Goal: Task Accomplishment & Management: Manage account settings

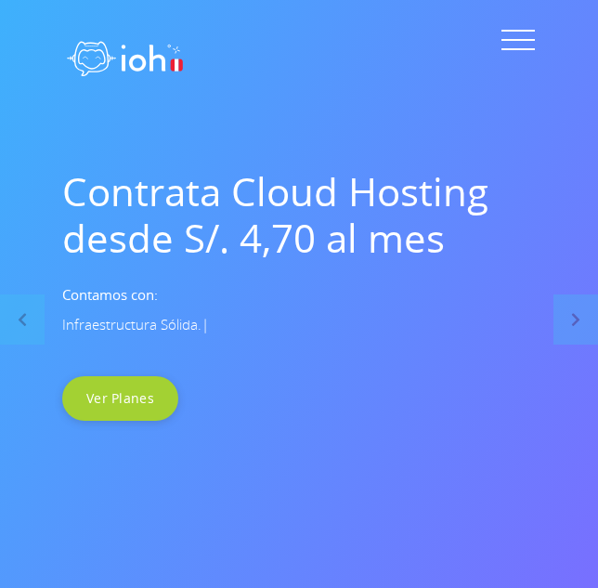
click at [514, 35] on button at bounding box center [518, 40] width 36 height 34
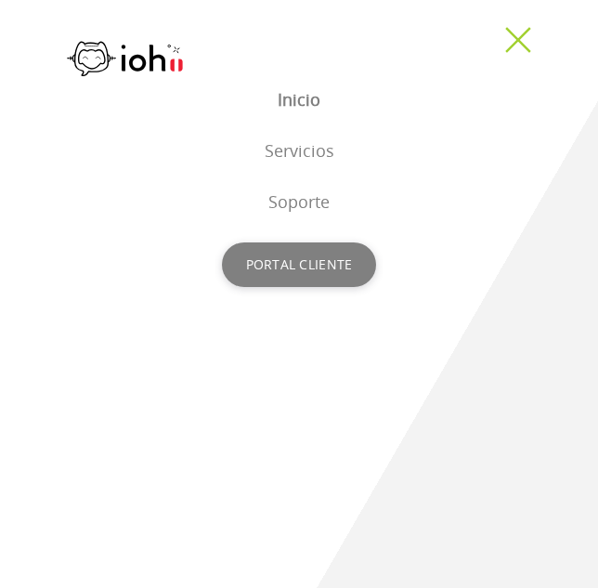
click at [308, 259] on div "PORTAL CLIENTE" at bounding box center [299, 265] width 155 height 45
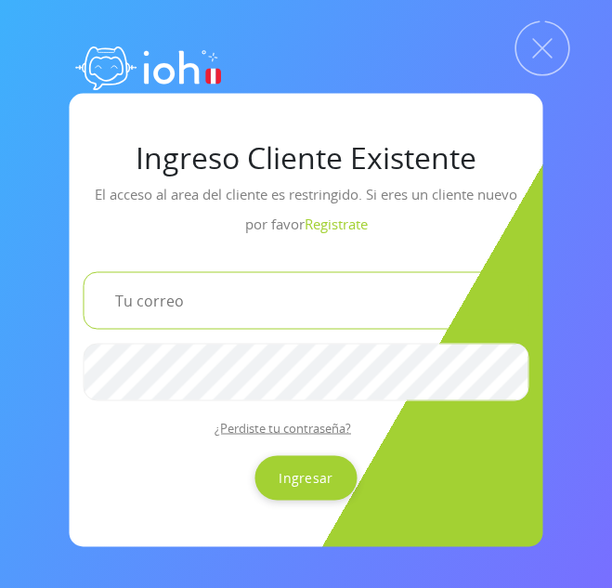
click at [285, 291] on input "email" at bounding box center [307, 300] width 446 height 58
type input "[EMAIL_ADDRESS][DOMAIN_NAME]"
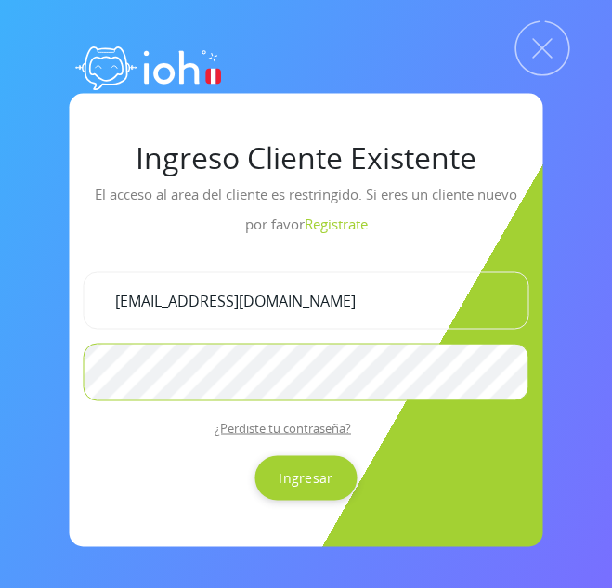
click at [255, 455] on input "Ingresar" at bounding box center [306, 477] width 102 height 45
